Goal: Navigation & Orientation: Find specific page/section

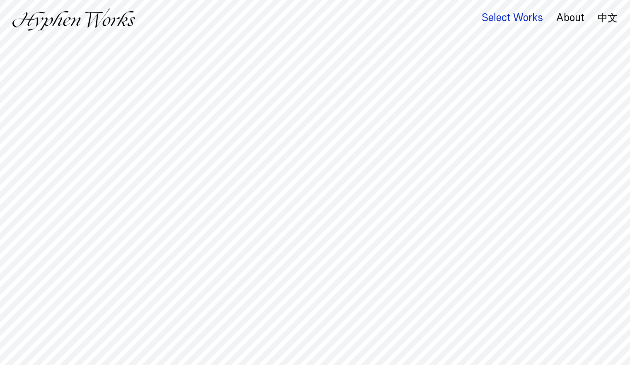
click at [530, 21] on div "Select Works" at bounding box center [511, 18] width 61 height 12
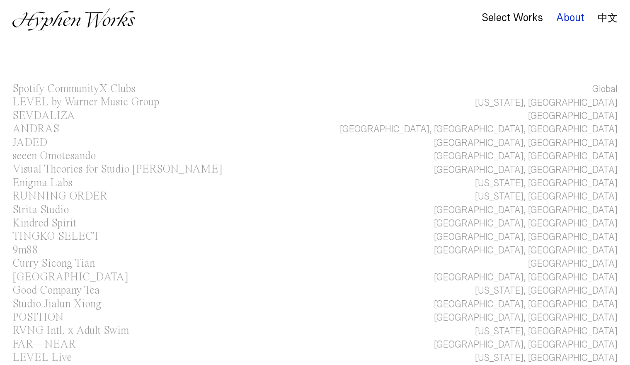
click at [566, 19] on div "About" at bounding box center [570, 18] width 28 height 12
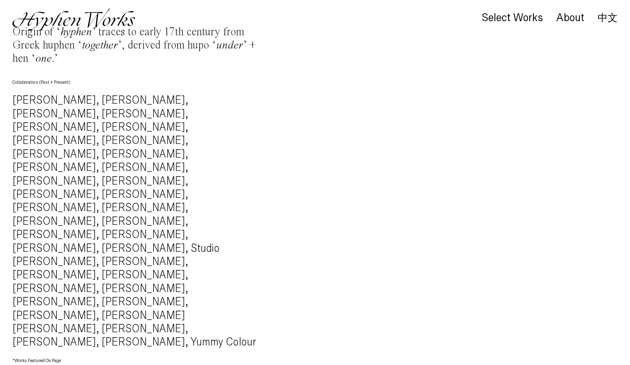
scroll to position [826, 0]
click at [566, 22] on div "About" at bounding box center [570, 18] width 28 height 12
